Goal: Information Seeking & Learning: Check status

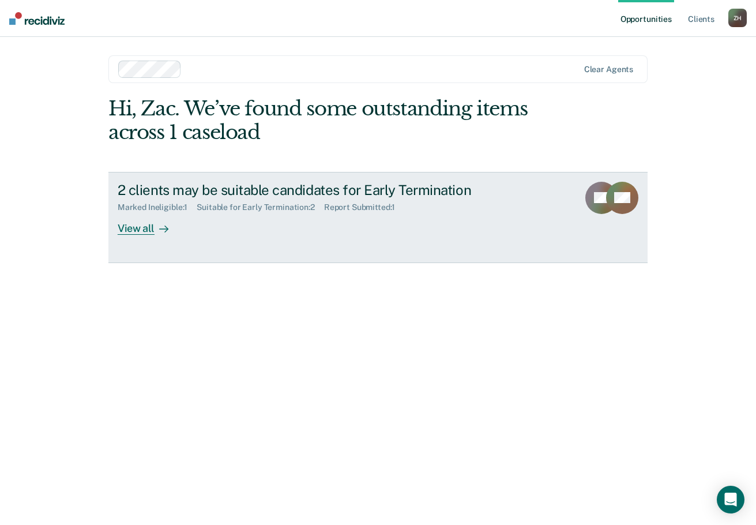
click at [177, 231] on div "View all" at bounding box center [150, 223] width 65 height 22
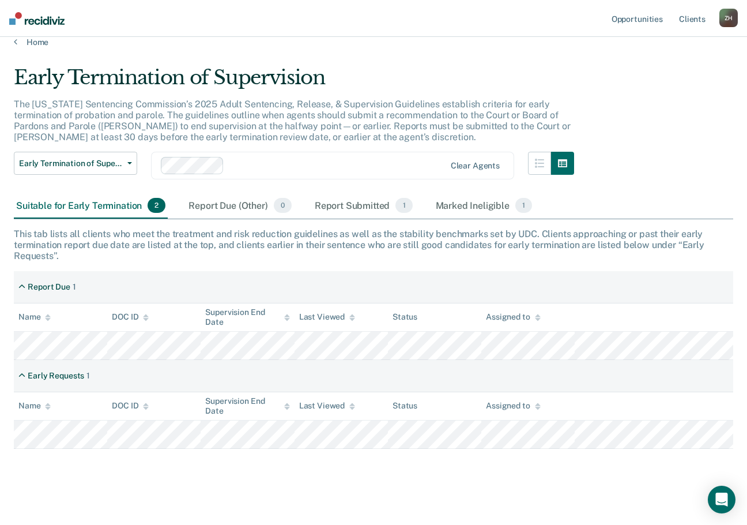
scroll to position [21, 0]
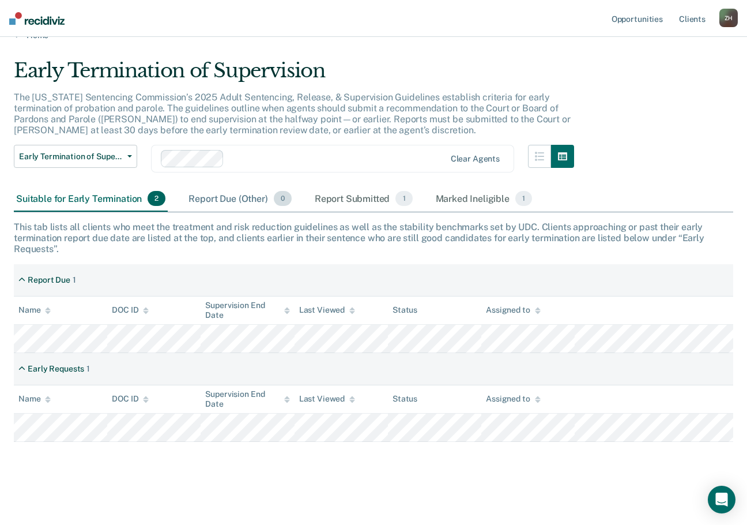
click at [208, 199] on div "Report Due (Other) 0" at bounding box center [239, 198] width 107 height 25
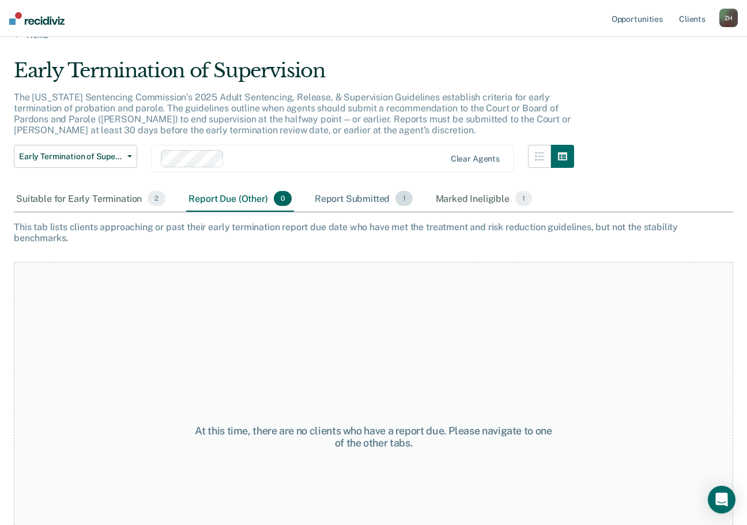
click at [352, 201] on div "Report Submitted 1" at bounding box center [364, 198] width 103 height 25
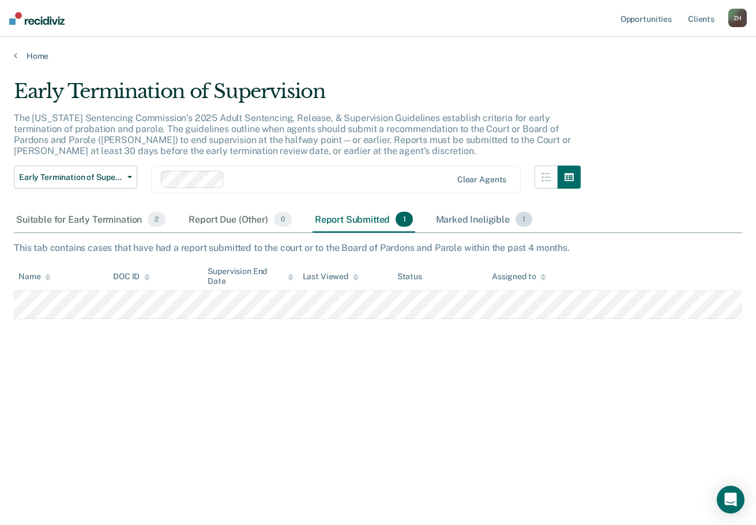
click at [481, 219] on div "Marked Ineligible 1" at bounding box center [484, 219] width 101 height 25
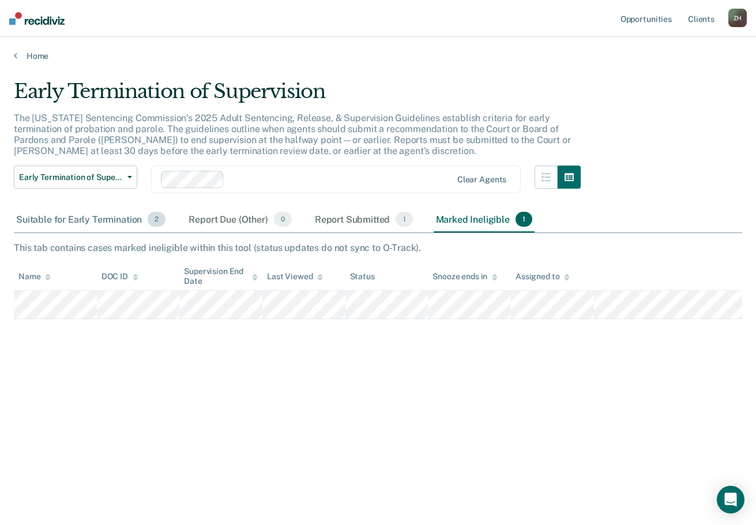
click at [67, 220] on div "Suitable for Early Termination 2" at bounding box center [91, 219] width 154 height 25
